Goal: Check status

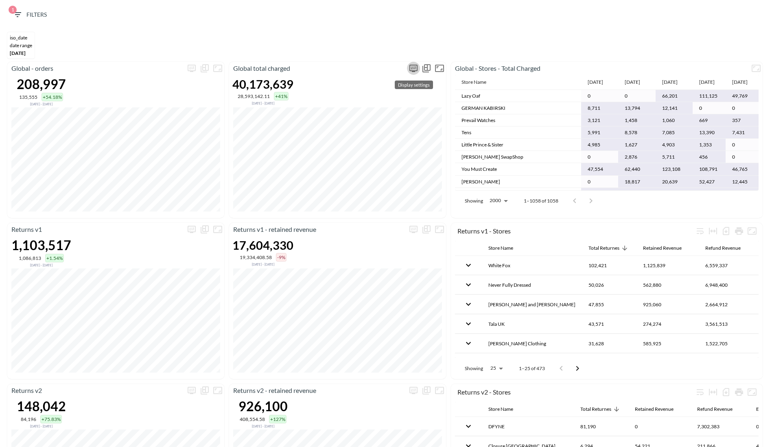
click at [413, 66] on icon "more" at bounding box center [414, 68] width 10 height 10
click at [380, 131] on body "BI.P.EYE, Interactive Analytics Dashboards 1 Filters iso_date DATE RANGE [DATE]…" at bounding box center [386, 223] width 772 height 447
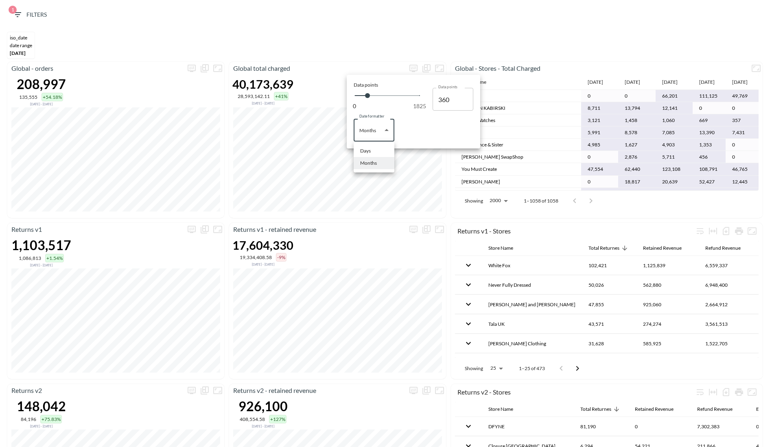
click at [370, 146] on li "Days" at bounding box center [374, 151] width 41 height 12
type input "Days"
click at [403, 50] on div at bounding box center [386, 223] width 772 height 447
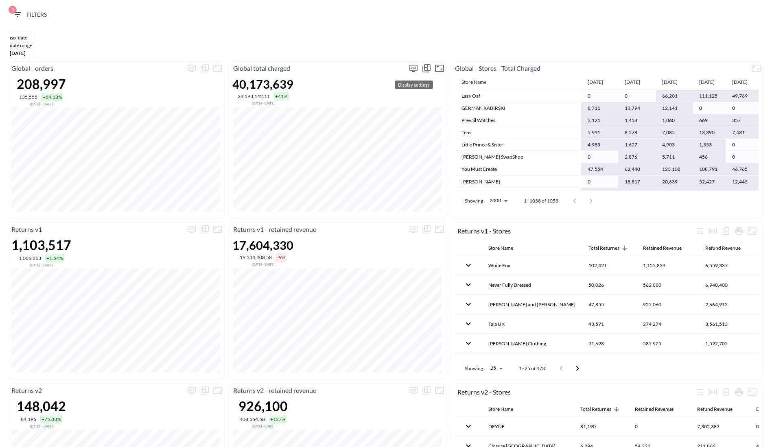
click at [410, 69] on icon "more" at bounding box center [413, 68] width 8 height 7
click at [380, 136] on body "BI.P.EYE, Interactive Analytics Dashboards 1 Filters iso_date DATE RANGE [DATE]…" at bounding box center [386, 223] width 772 height 447
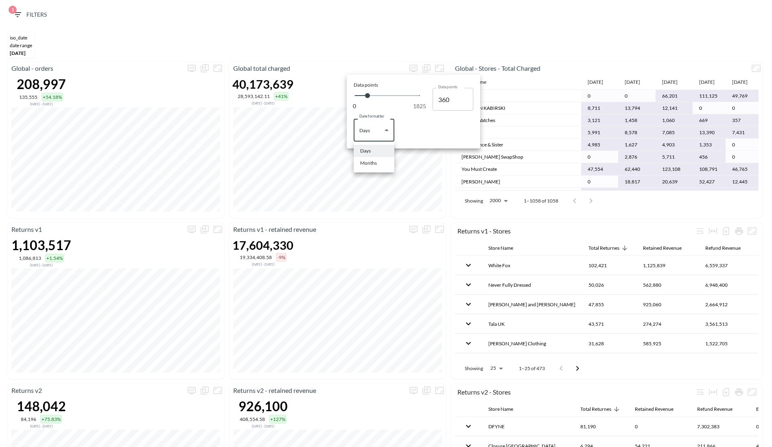
click at [379, 161] on li "Months" at bounding box center [374, 163] width 41 height 12
type input "Months"
click at [374, 56] on div at bounding box center [386, 223] width 772 height 447
